Goal: Find specific page/section: Find specific page/section

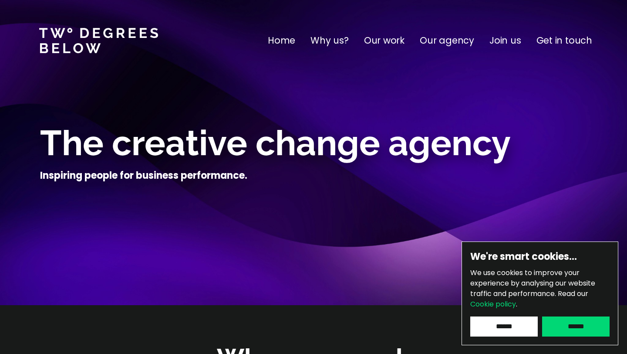
click at [563, 334] on input "******" at bounding box center [575, 326] width 67 height 20
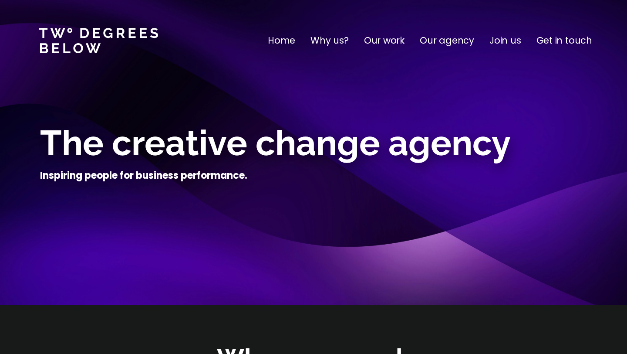
click at [507, 39] on p "Join us" at bounding box center [505, 41] width 32 height 14
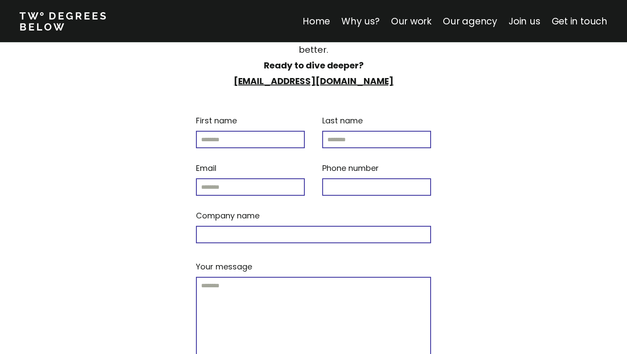
scroll to position [3766, 0]
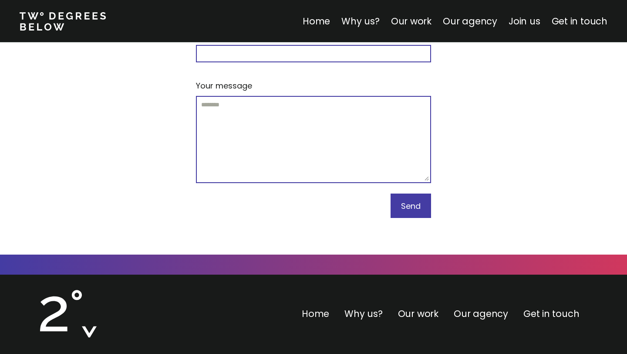
click at [307, 307] on link "Home" at bounding box center [315, 313] width 27 height 13
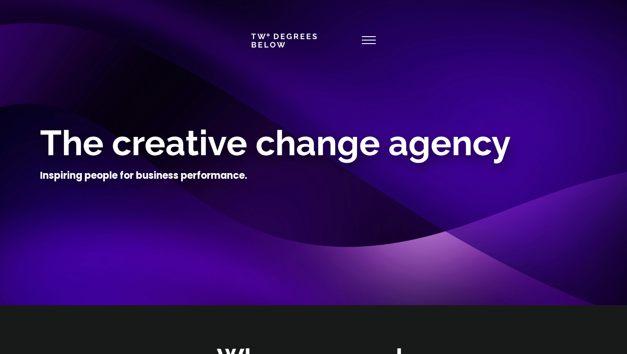
click at [368, 46] on icon at bounding box center [369, 40] width 14 height 21
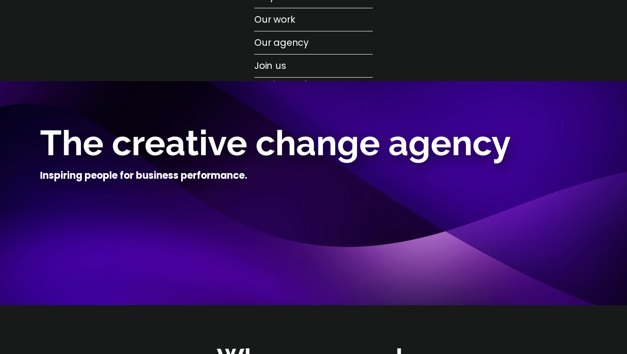
scroll to position [133, 0]
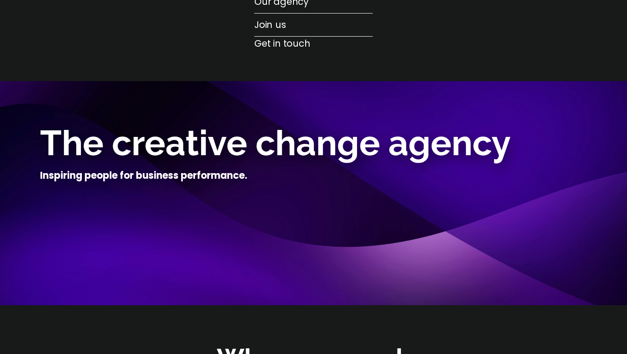
click at [301, 46] on p "Get in touch" at bounding box center [282, 44] width 56 height 14
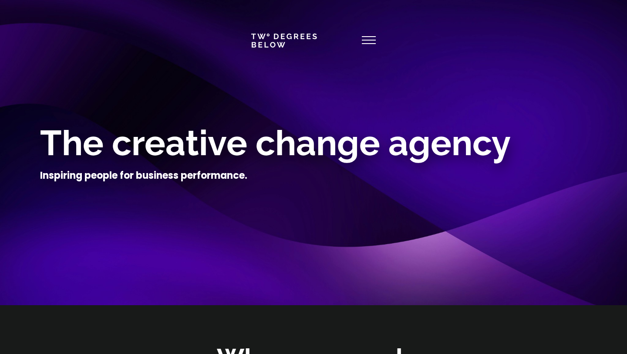
click at [203, 144] on span "The creative change agency" at bounding box center [275, 142] width 471 height 41
click at [206, 161] on span "The creative change agency" at bounding box center [275, 142] width 471 height 41
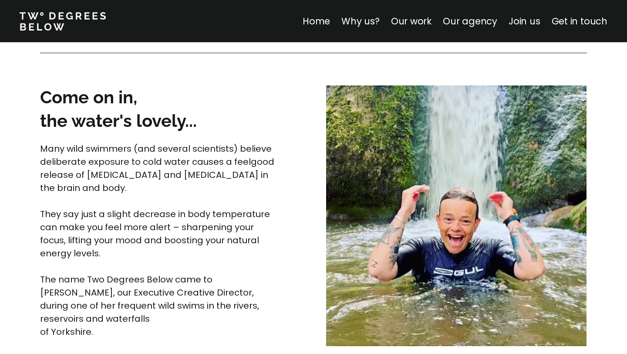
scroll to position [2271, 0]
